Goal: Download file/media

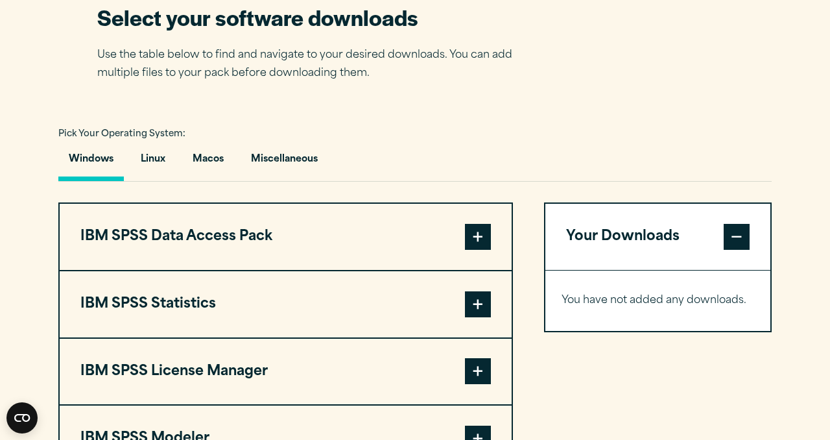
scroll to position [845, 0]
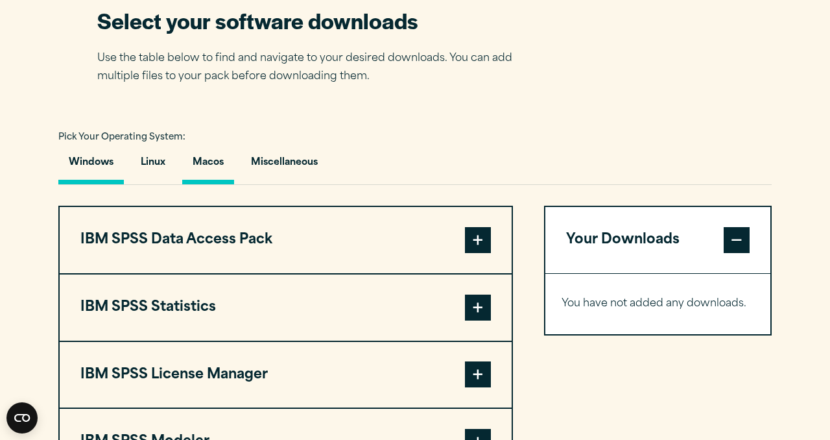
click at [212, 155] on button "Macos" at bounding box center [208, 165] width 52 height 37
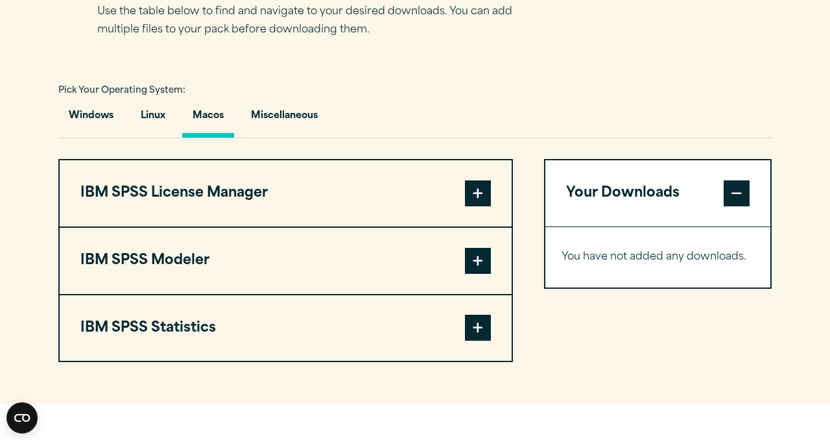
scroll to position [893, 0]
click at [299, 326] on button "IBM SPSS Statistics" at bounding box center [286, 328] width 452 height 66
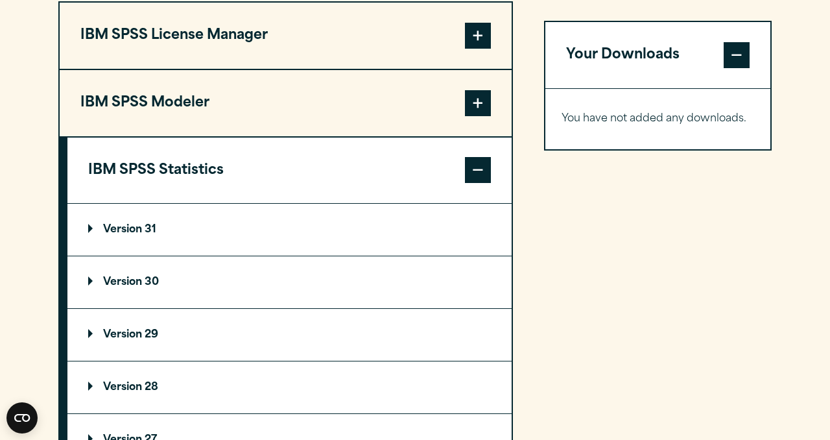
scroll to position [1053, 0]
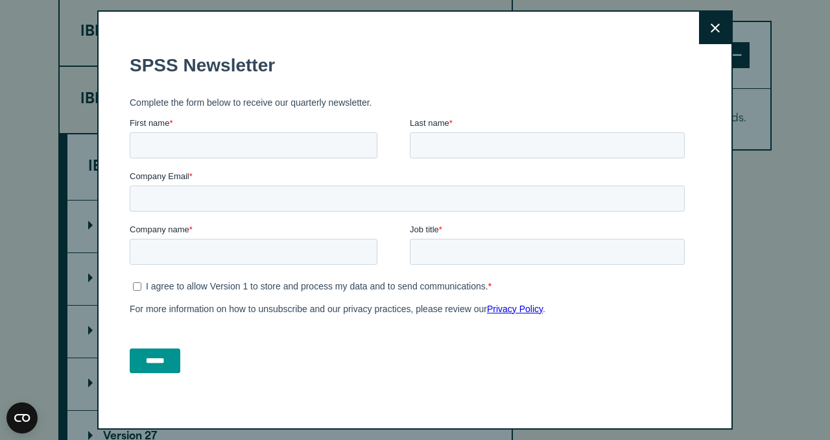
click at [724, 26] on button "Close" at bounding box center [715, 28] width 32 height 32
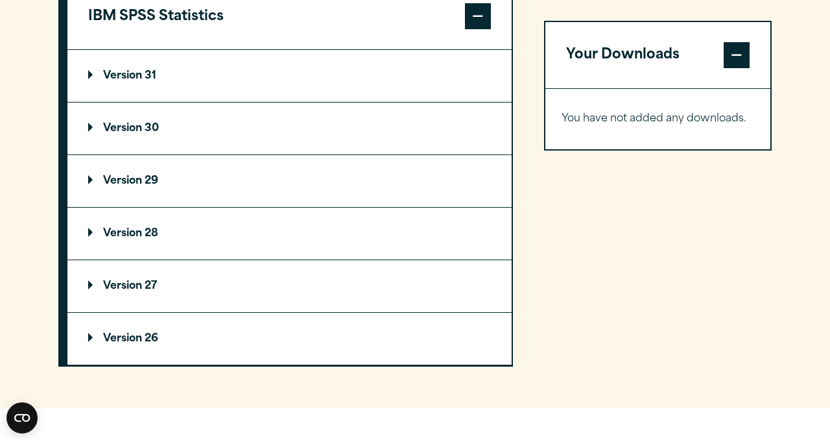
scroll to position [1206, 0]
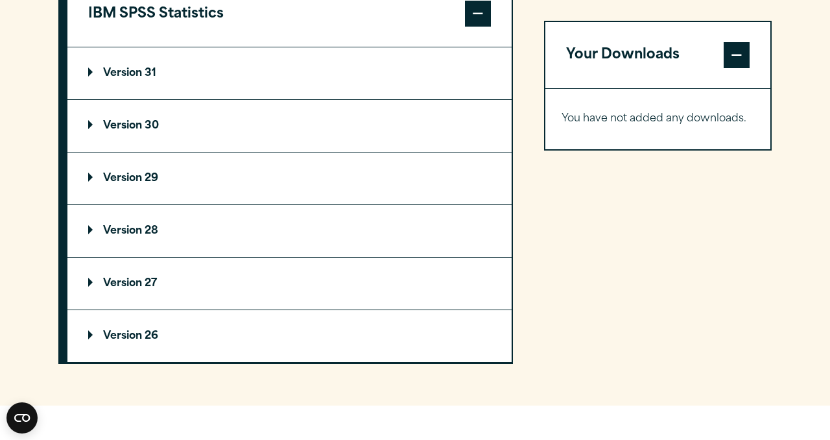
click at [256, 83] on summary "Version 31" at bounding box center [289, 73] width 444 height 52
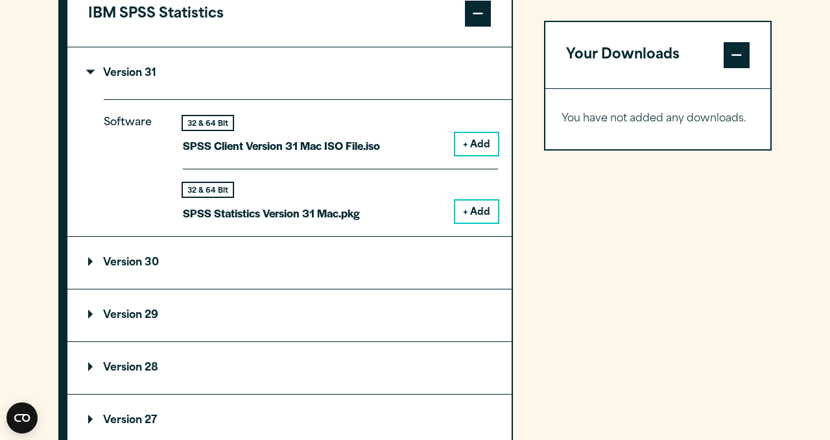
click at [256, 83] on summary "Version 31" at bounding box center [289, 73] width 444 height 52
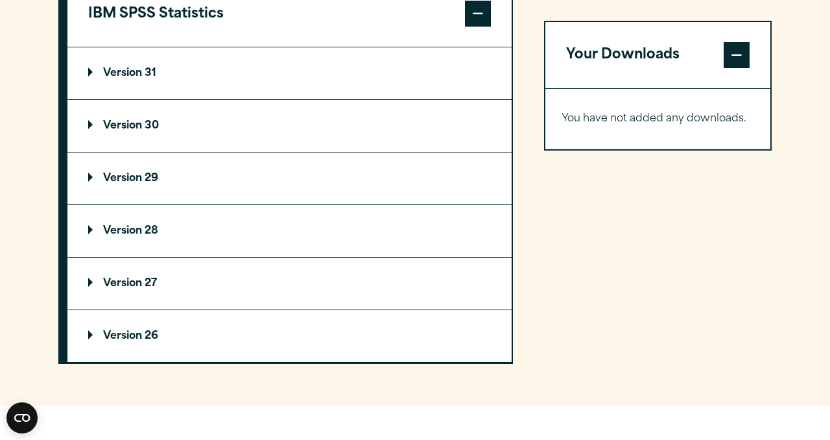
click at [241, 119] on summary "Version 30" at bounding box center [289, 126] width 444 height 52
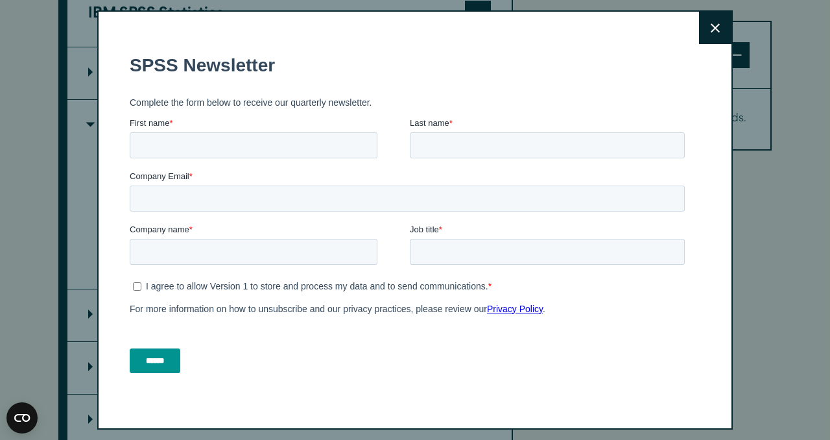
click at [710, 36] on button "Close" at bounding box center [715, 28] width 32 height 32
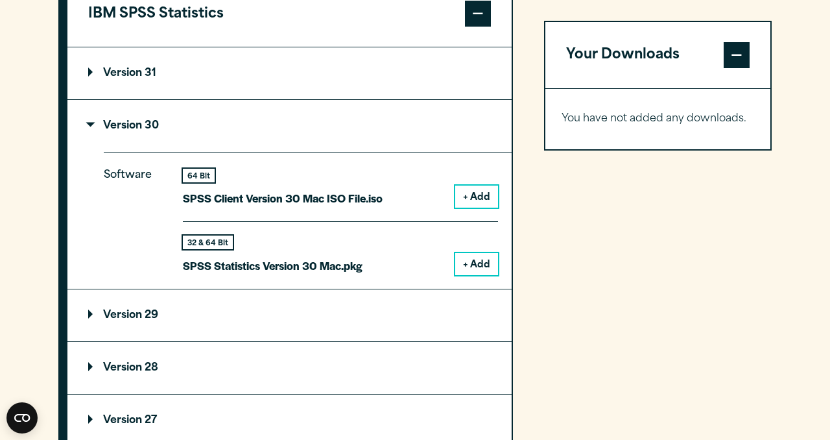
click at [221, 126] on summary "Version 30" at bounding box center [289, 126] width 444 height 52
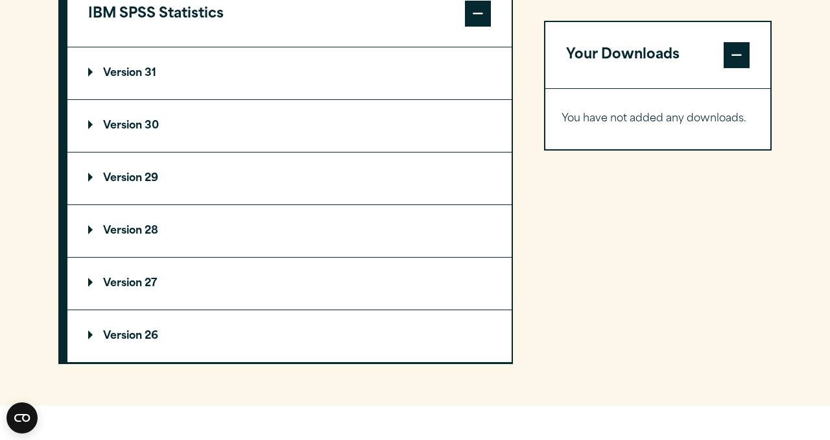
click at [221, 126] on summary "Version 30" at bounding box center [289, 126] width 444 height 52
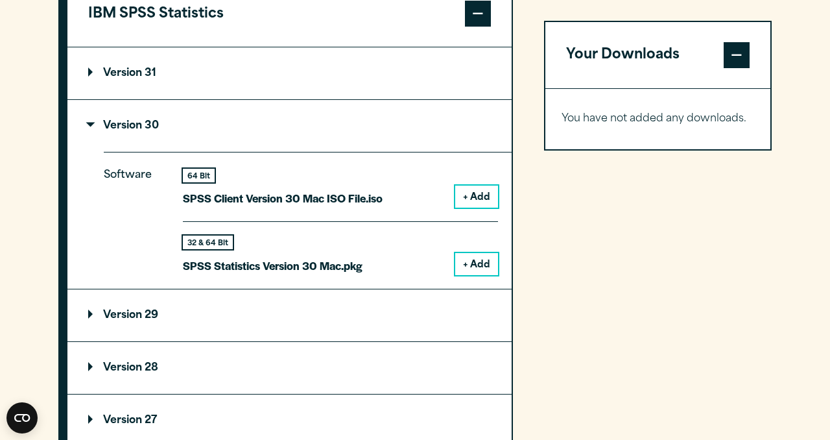
click at [141, 131] on p "Version 30" at bounding box center [123, 126] width 71 height 10
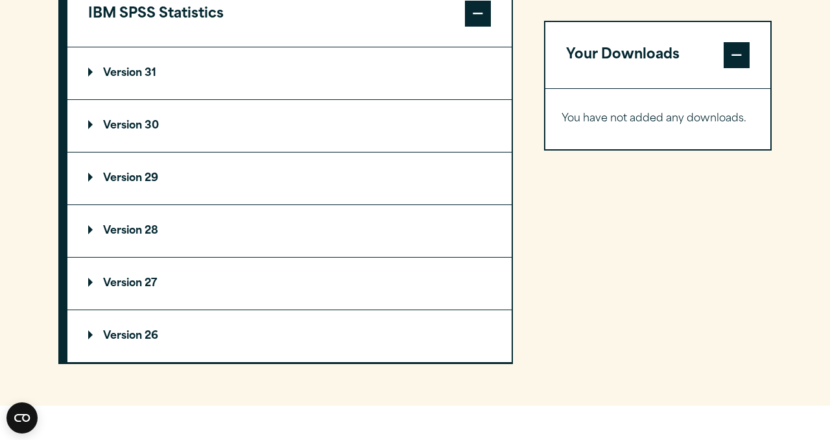
click at [141, 131] on p "Version 30" at bounding box center [123, 126] width 71 height 10
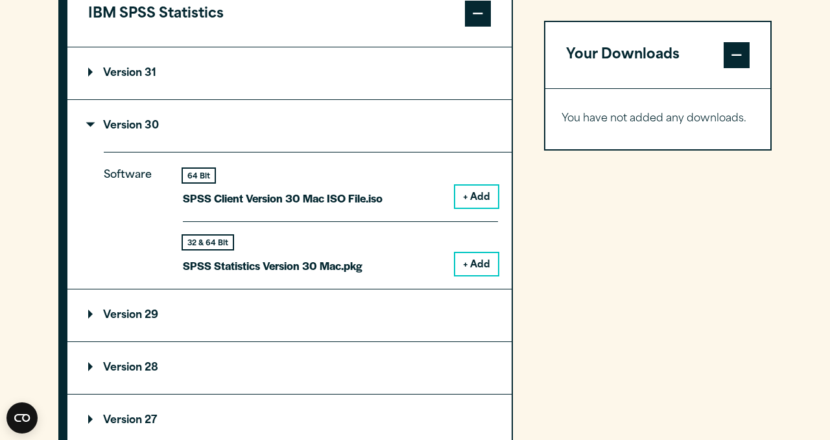
click at [141, 131] on p "Version 30" at bounding box center [123, 126] width 71 height 10
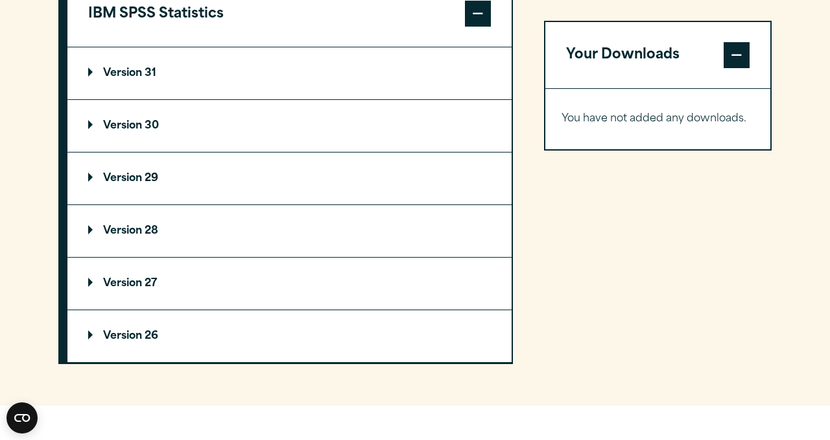
click at [141, 78] on p "Version 31" at bounding box center [122, 73] width 68 height 10
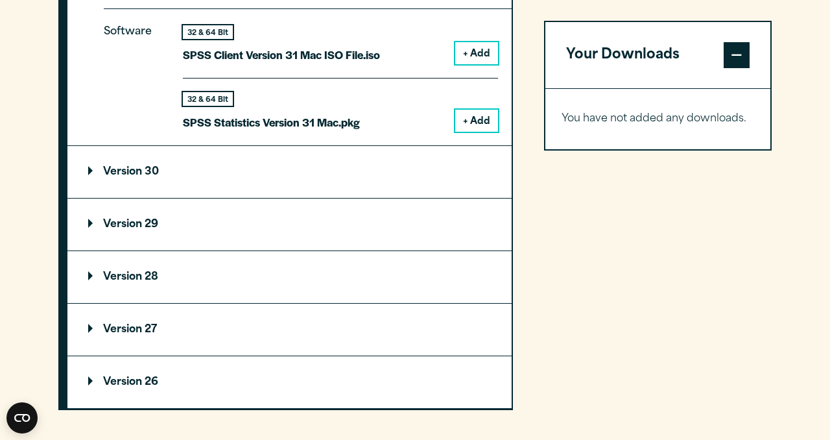
scroll to position [1331, 0]
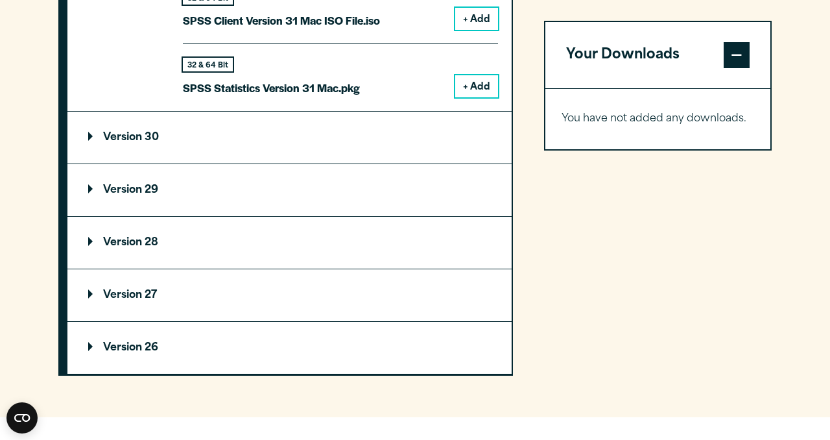
click at [309, 200] on summary "Version 29" at bounding box center [289, 190] width 444 height 52
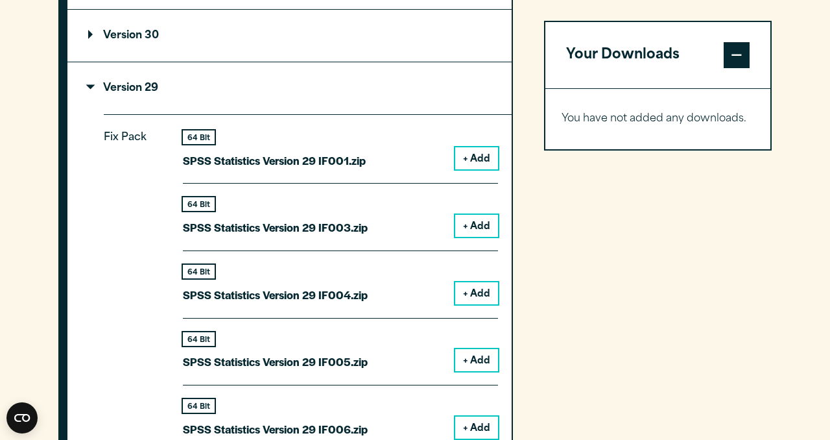
scroll to position [1434, 0]
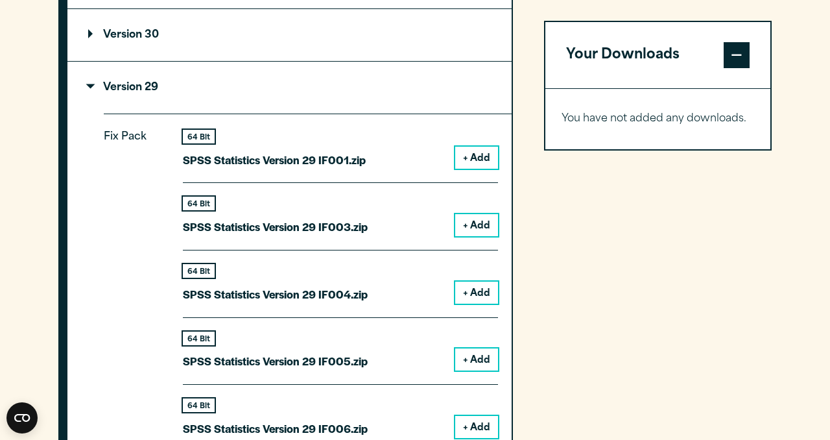
click at [482, 157] on button "+ Add" at bounding box center [476, 158] width 43 height 22
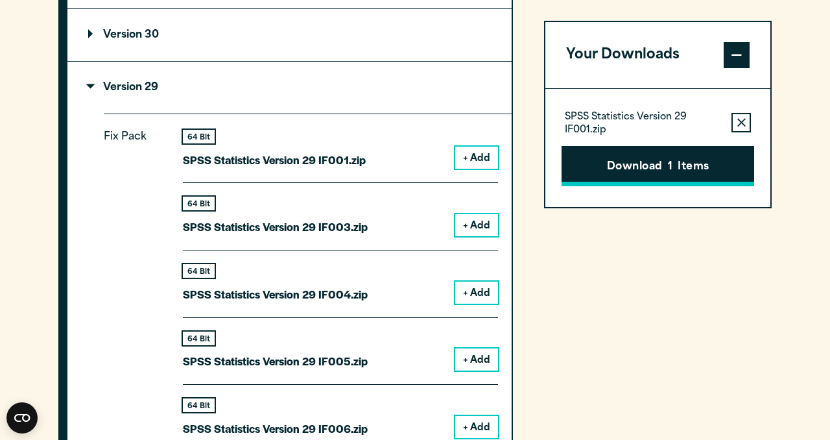
click at [604, 151] on button "Download 1 Items" at bounding box center [658, 166] width 193 height 40
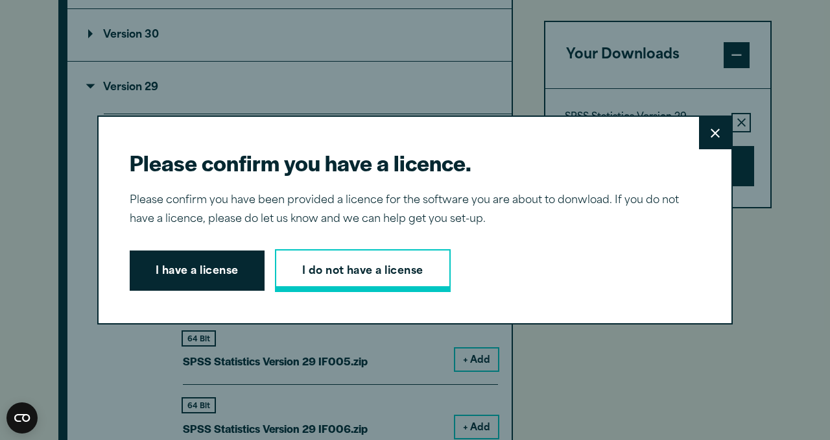
click at [326, 280] on link "I do not have a license" at bounding box center [363, 270] width 176 height 43
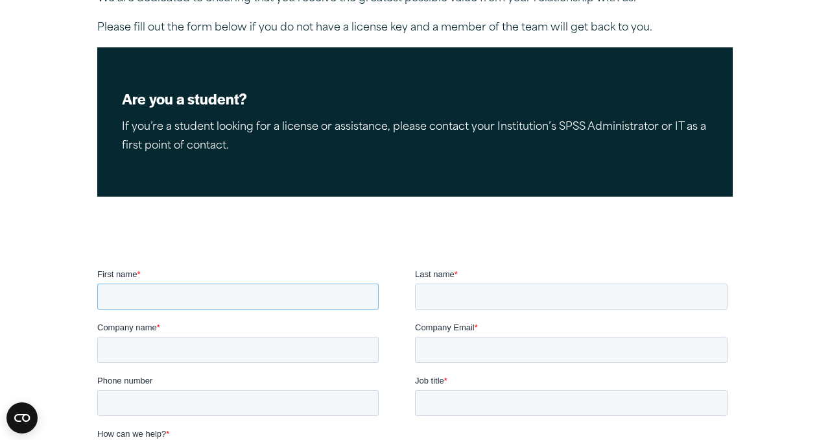
click at [299, 309] on input "First name *" at bounding box center [238, 296] width 282 height 26
type input "******"
type input "**********"
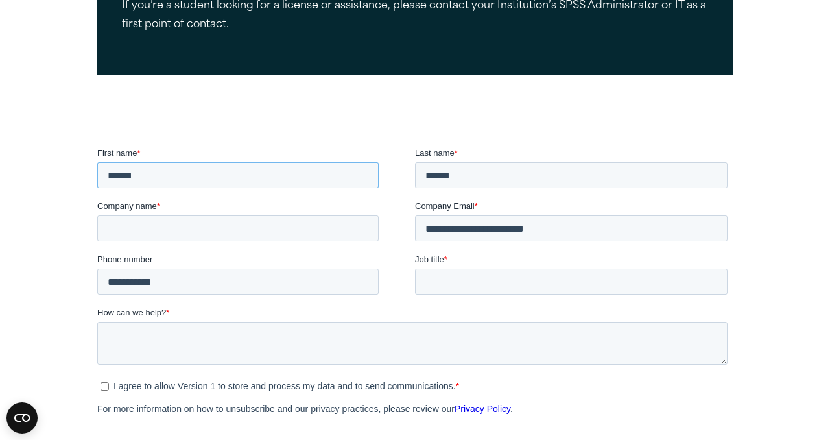
scroll to position [331, 0]
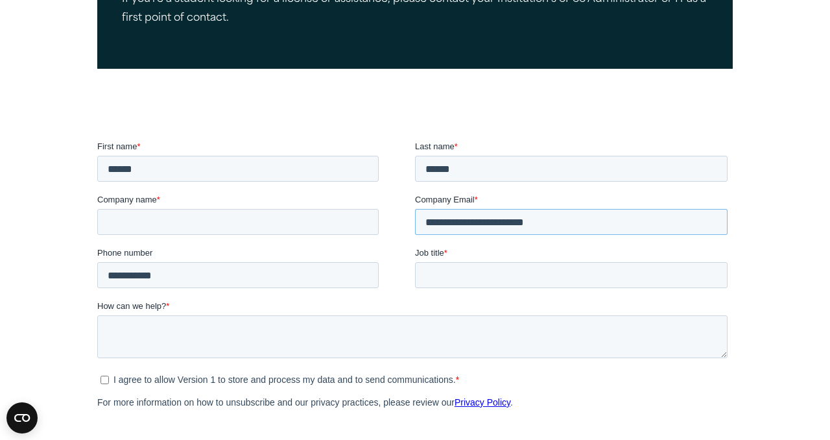
drag, startPoint x: 575, startPoint y: 218, endPoint x: 259, endPoint y: 206, distance: 315.5
click at [259, 206] on fieldset "**********" at bounding box center [415, 219] width 636 height 53
type input "**********"
click at [463, 272] on input "Job title *" at bounding box center [571, 275] width 313 height 26
type input "*******"
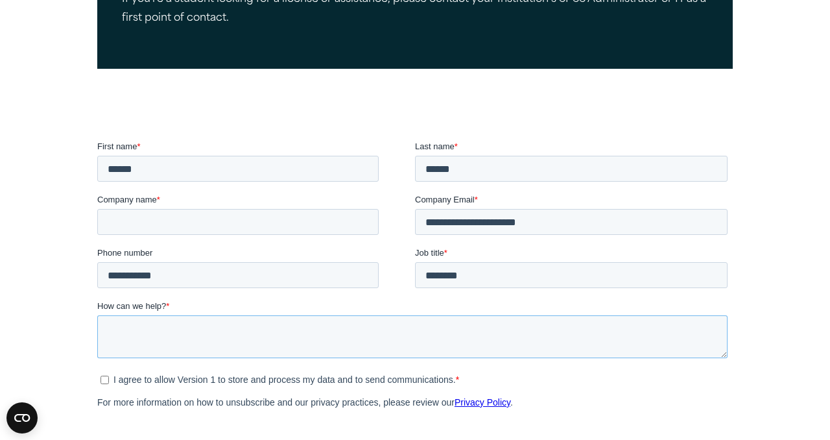
click at [464, 337] on textarea "How can we help? *" at bounding box center [412, 336] width 631 height 43
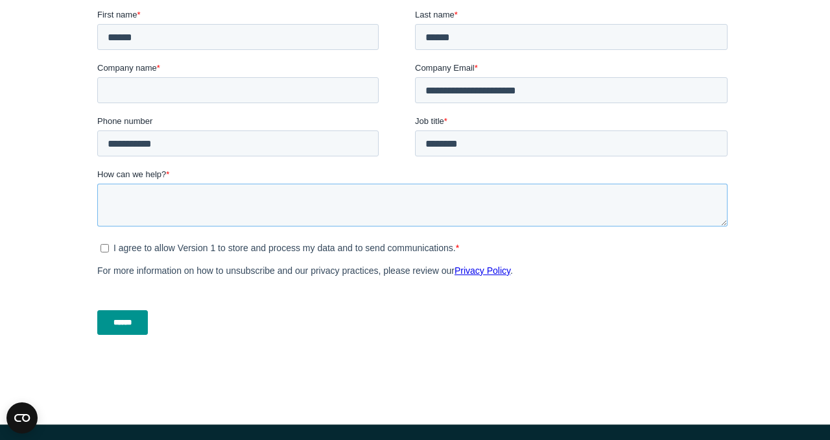
scroll to position [464, 0]
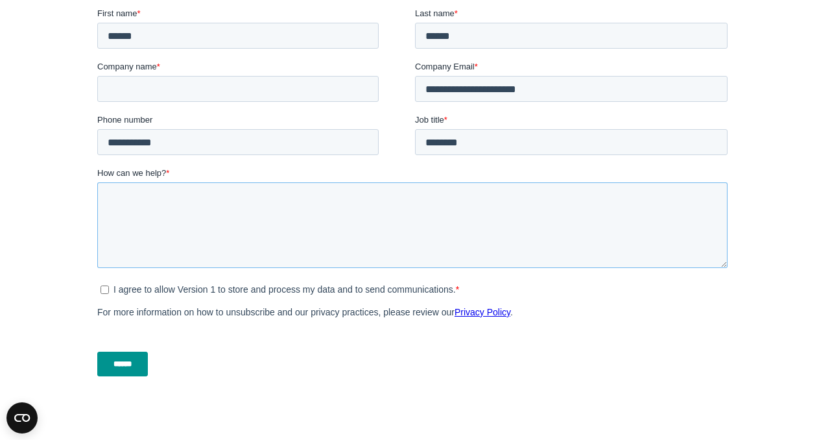
drag, startPoint x: 725, startPoint y: 223, endPoint x: 730, endPoint y: 266, distance: 43.9
click at [730, 266] on div "How can we help? *" at bounding box center [415, 217] width 636 height 101
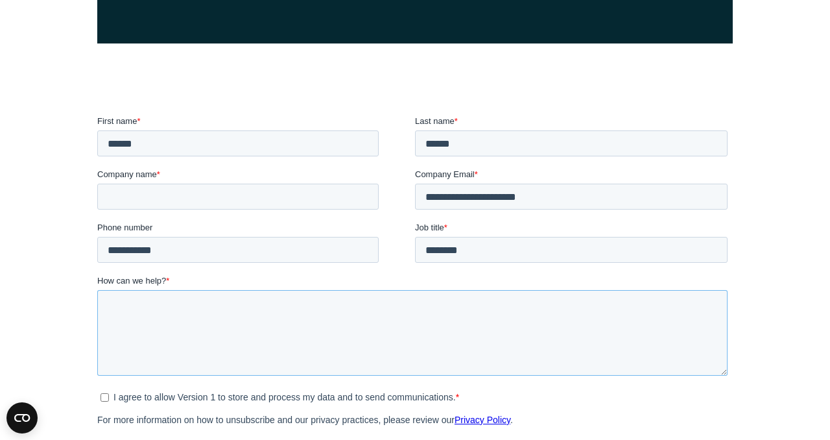
scroll to position [355, 0]
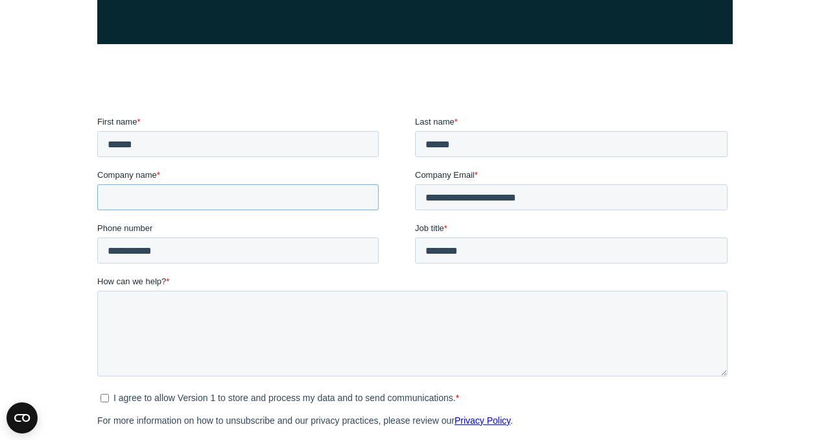
click at [228, 199] on input "Company name *" at bounding box center [238, 197] width 282 height 26
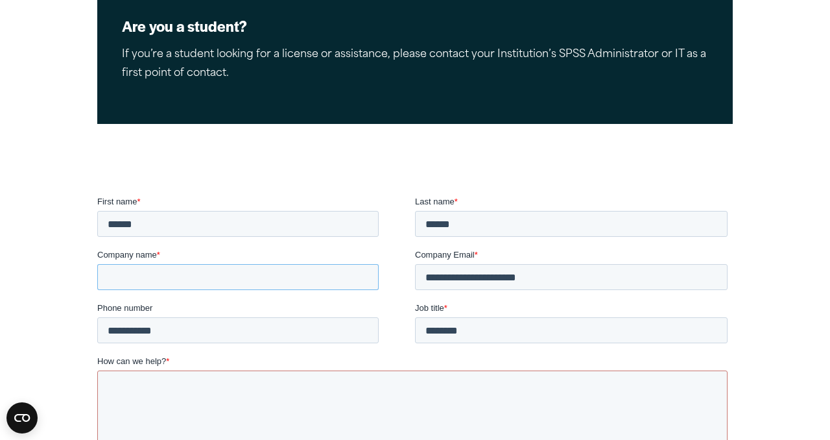
scroll to position [298, 0]
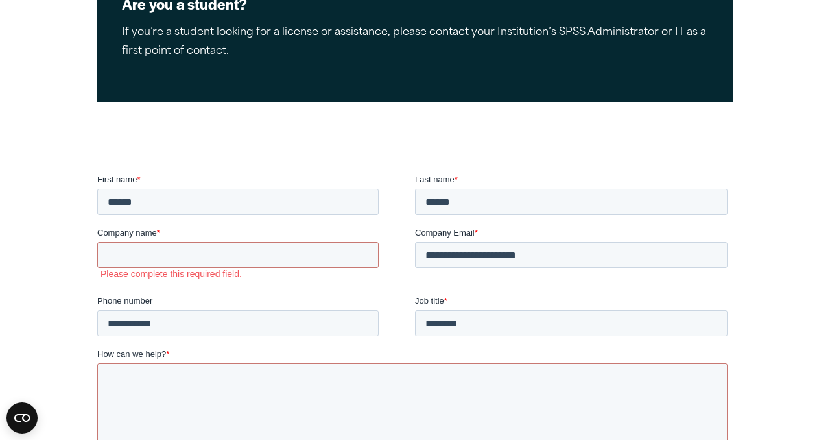
click at [400, 322] on fieldset "**********" at bounding box center [415, 321] width 636 height 53
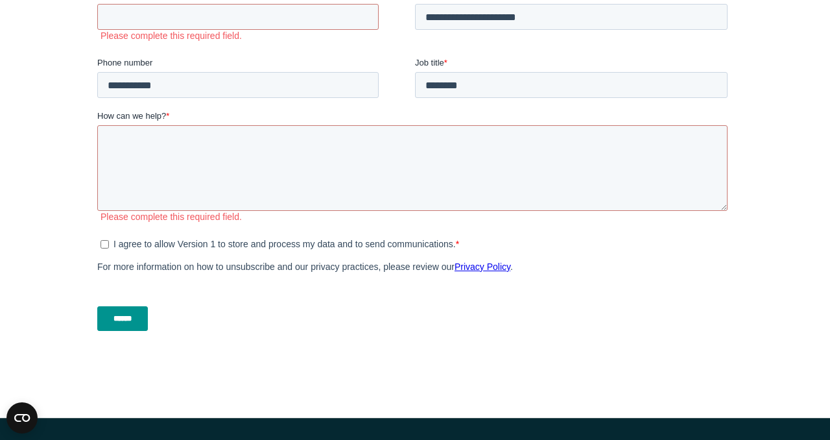
scroll to position [538, 0]
